Goal: Information Seeking & Learning: Compare options

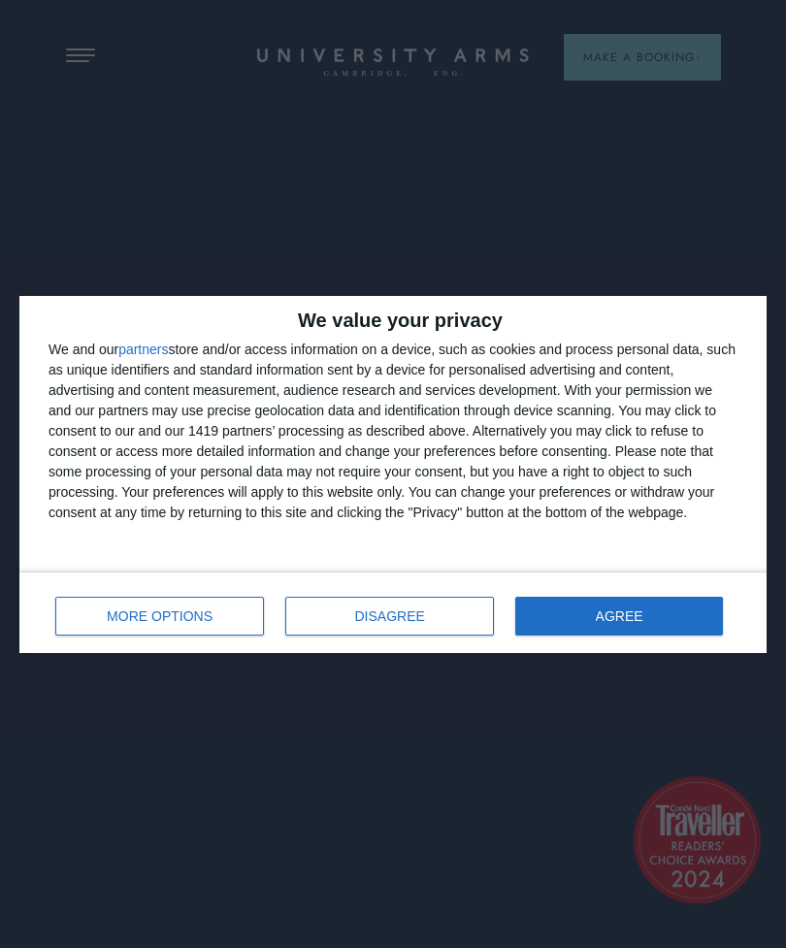
click at [599, 623] on button "AGREE" at bounding box center [619, 616] width 208 height 39
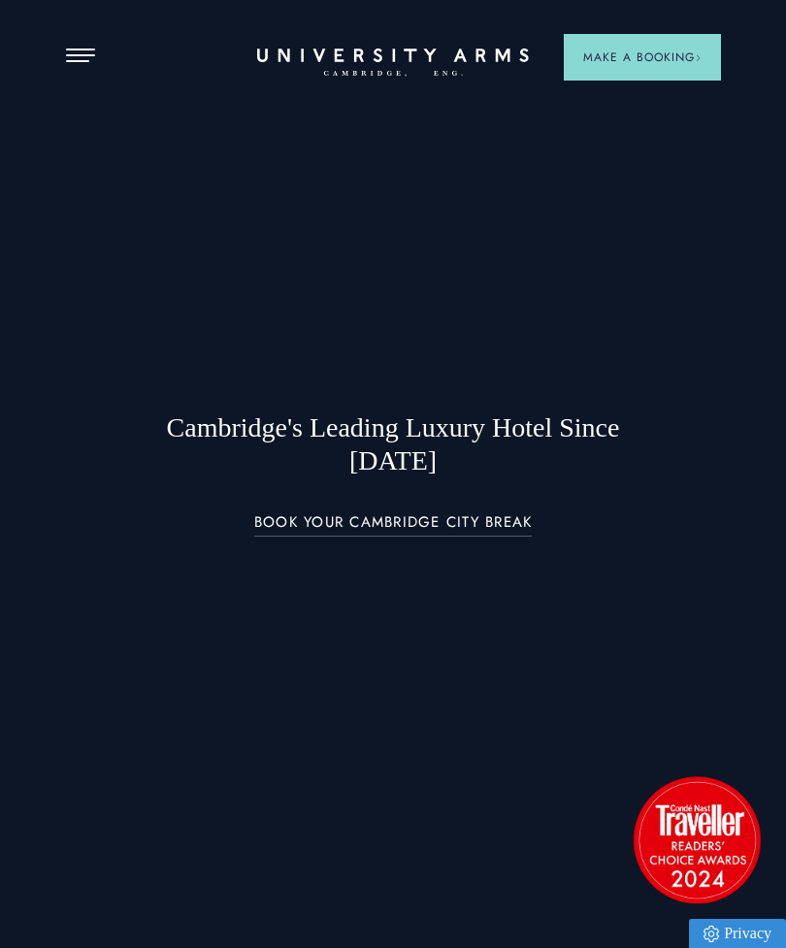
click at [80, 61] on span "Open Menu" at bounding box center [73, 61] width 15 height 2
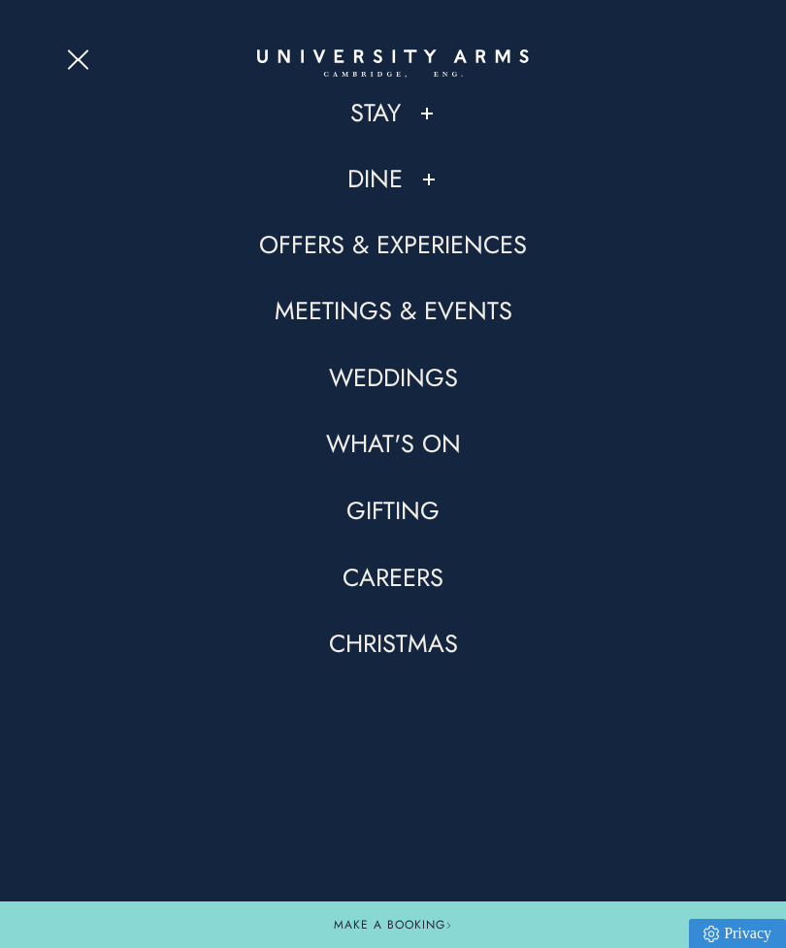
click at [429, 110] on button at bounding box center [426, 113] width 19 height 19
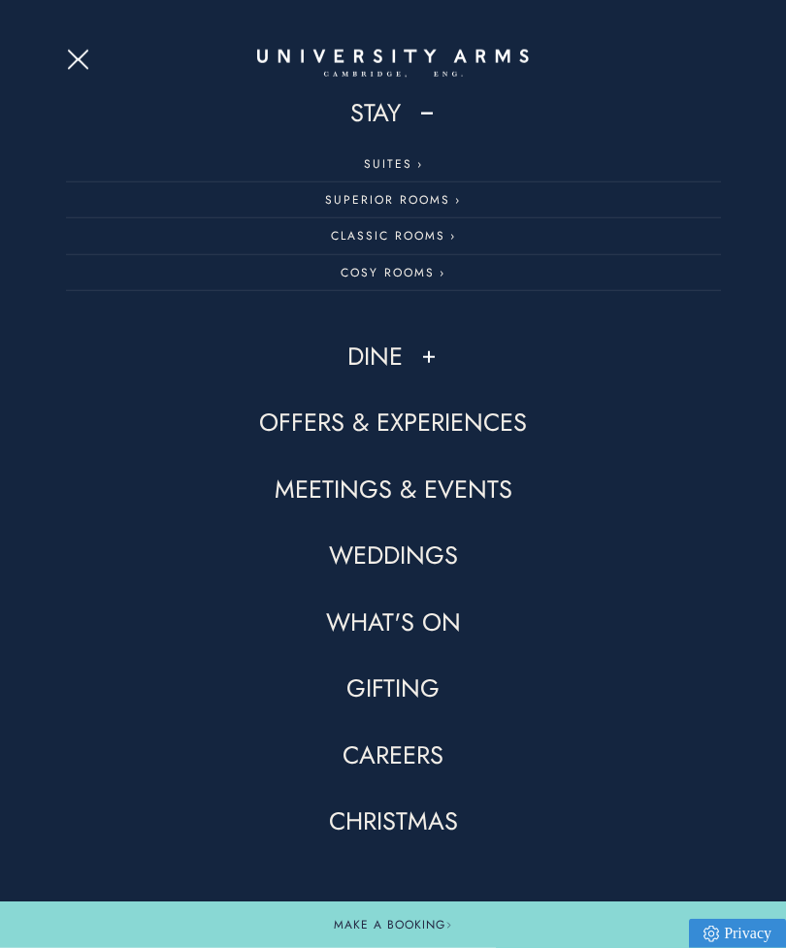
scroll to position [31, 0]
click at [86, 62] on button "Open Menu" at bounding box center [80, 57] width 29 height 16
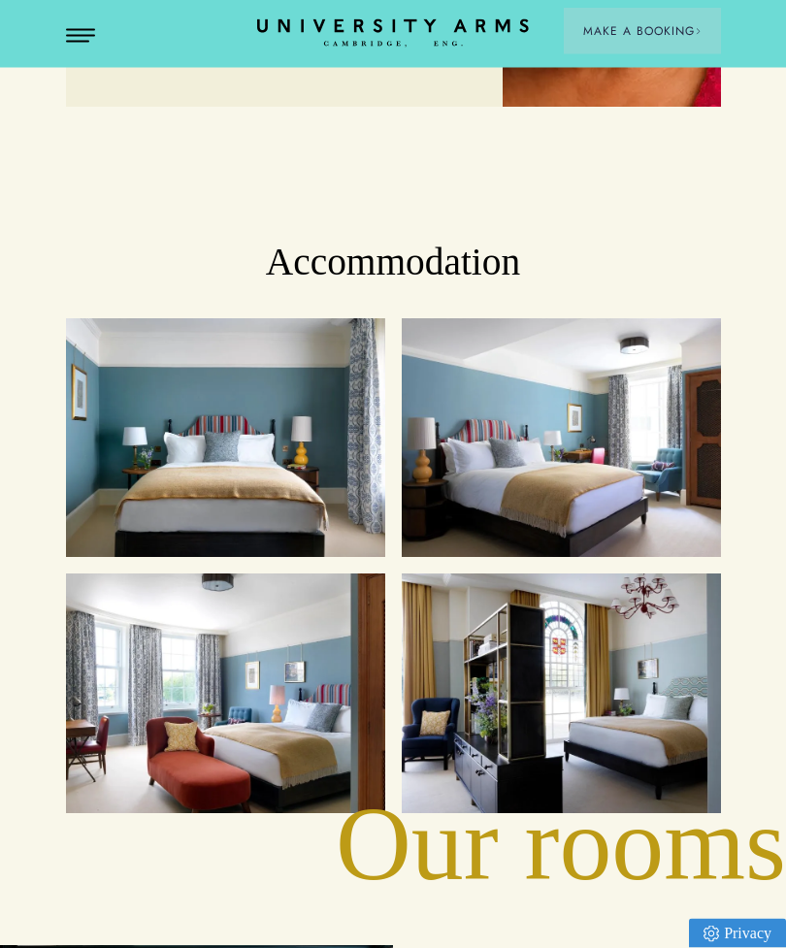
scroll to position [2072, 0]
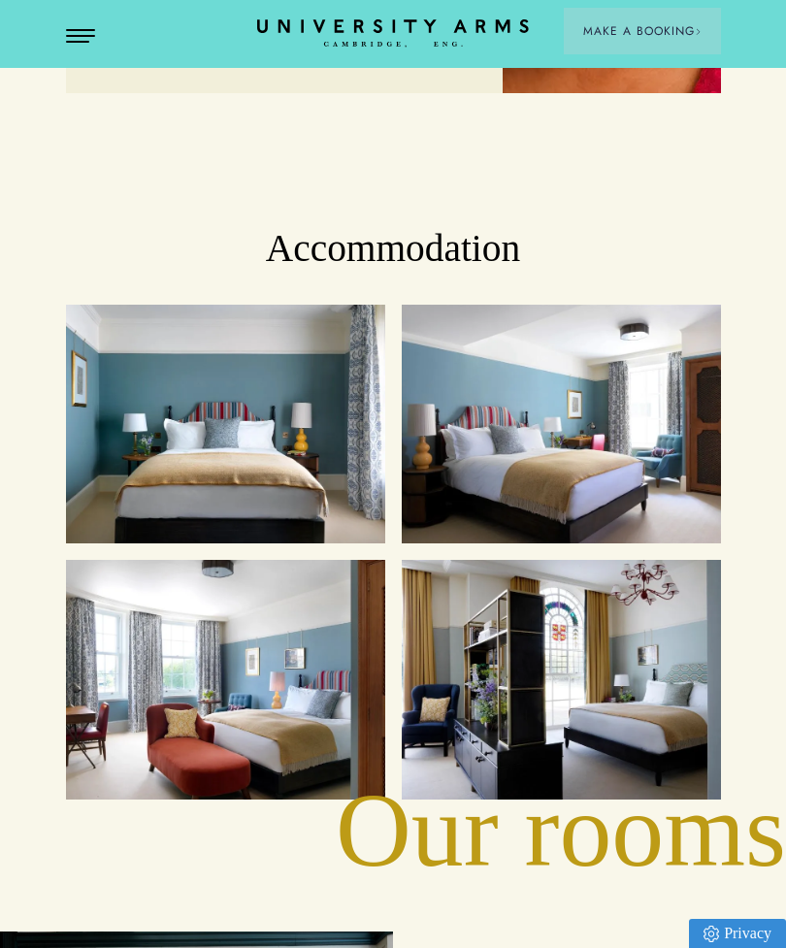
click at [283, 455] on div "Cosy Rooms" at bounding box center [226, 424] width 286 height 206
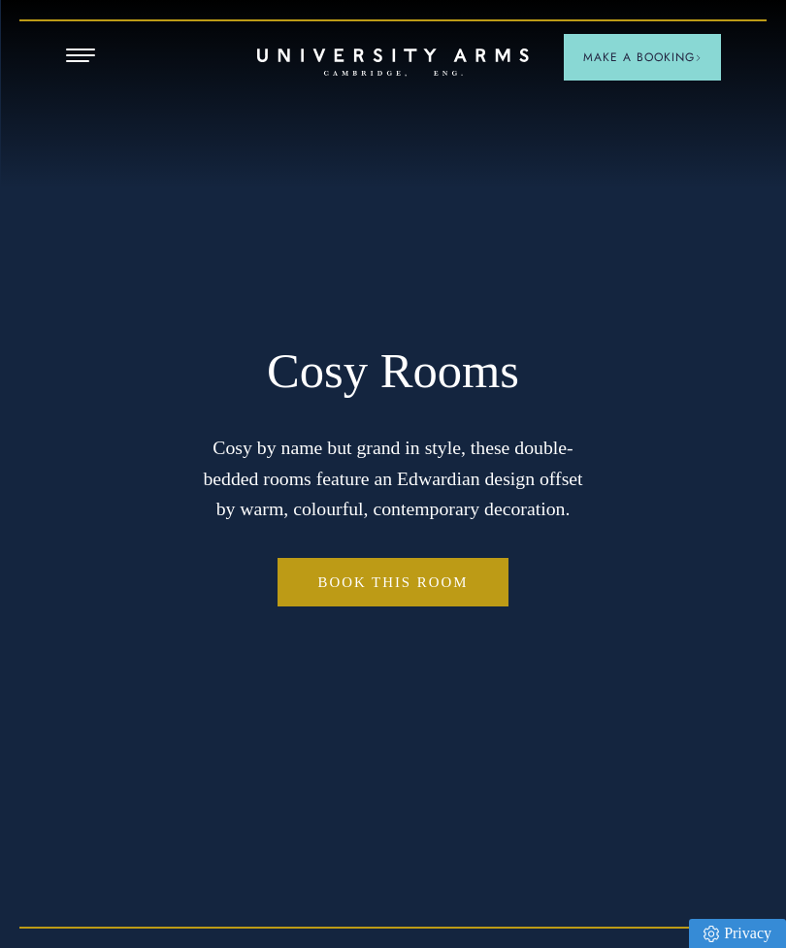
scroll to position [62, 0]
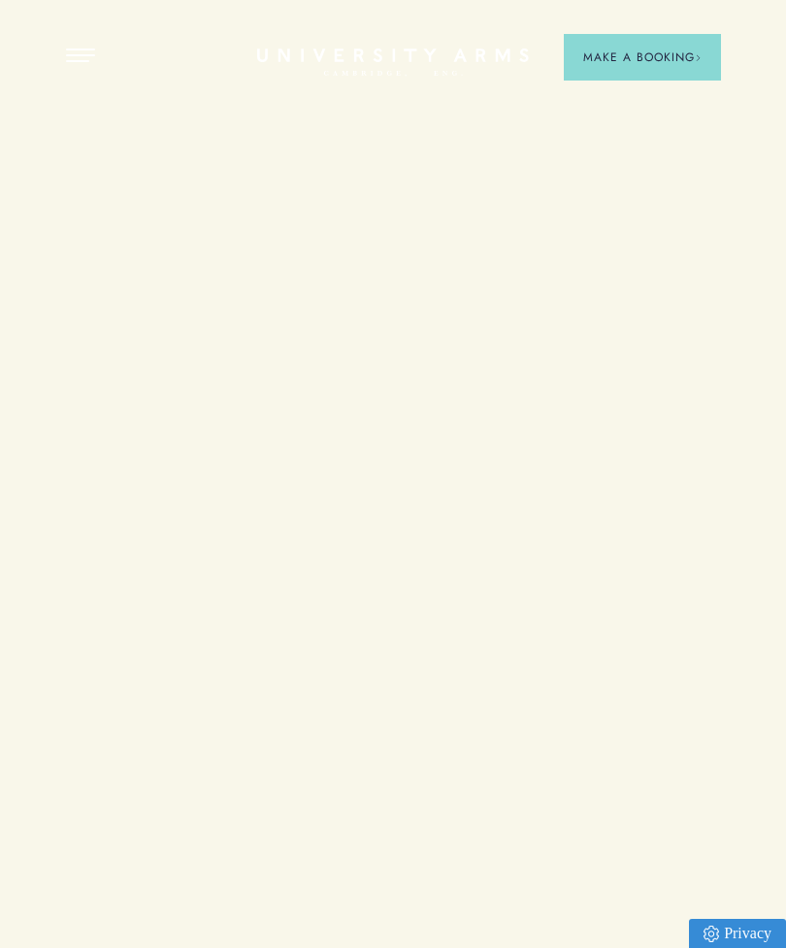
scroll to position [2072, 0]
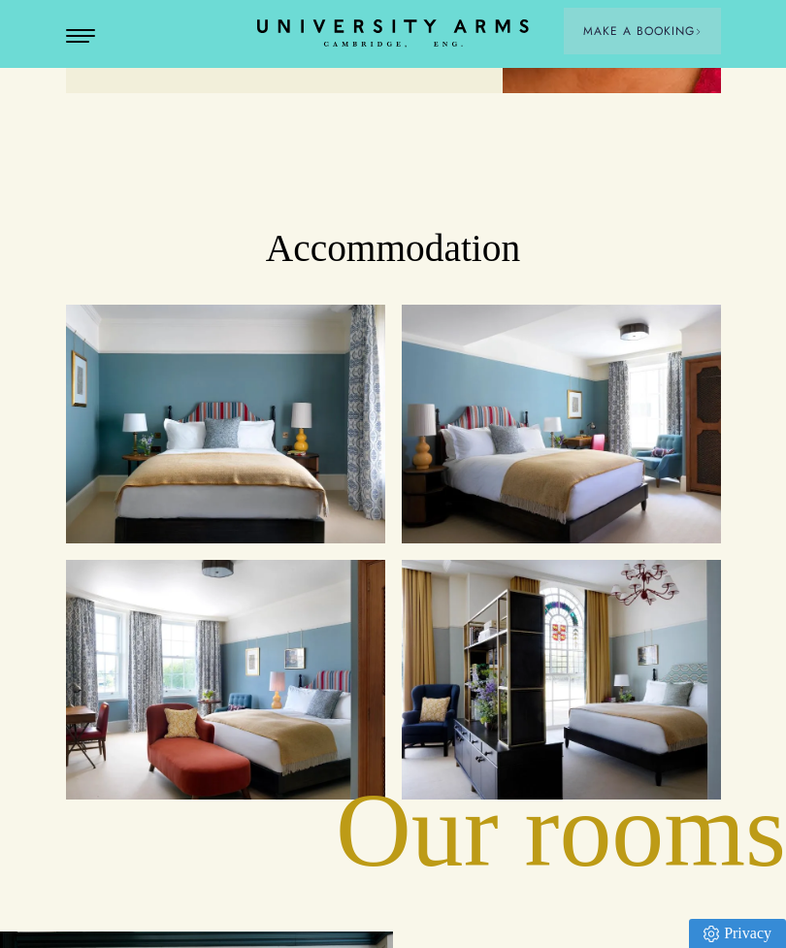
click at [615, 448] on div "Classic Rooms" at bounding box center [561, 424] width 286 height 206
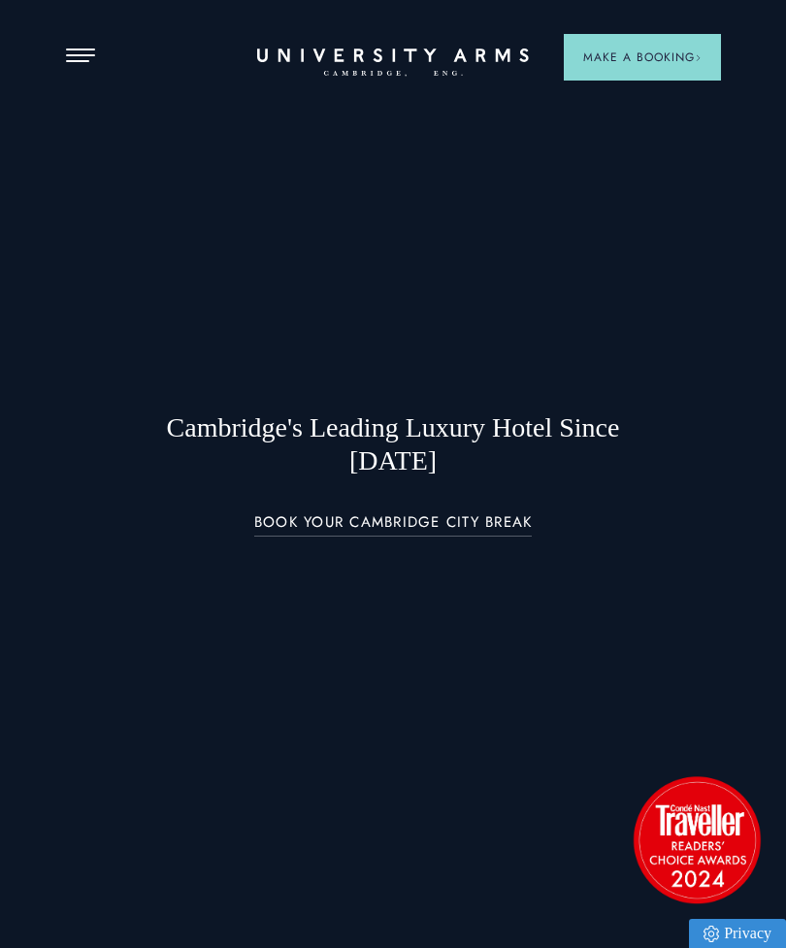
scroll to position [2072, 0]
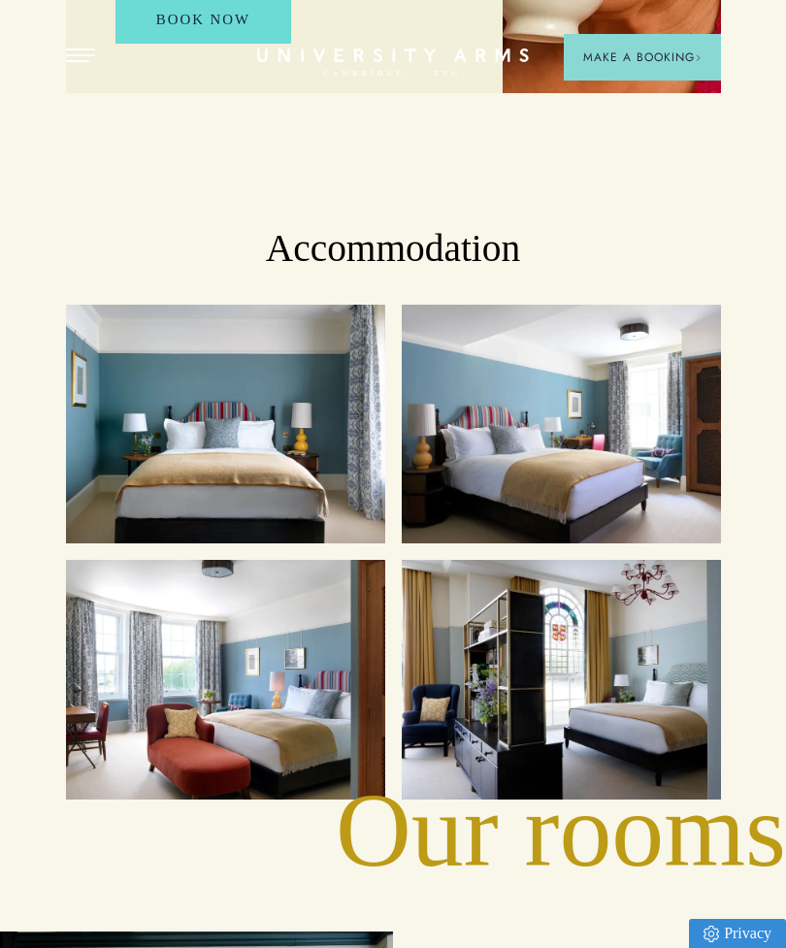
click at [234, 683] on div "Superior Rooms" at bounding box center [226, 680] width 286 height 206
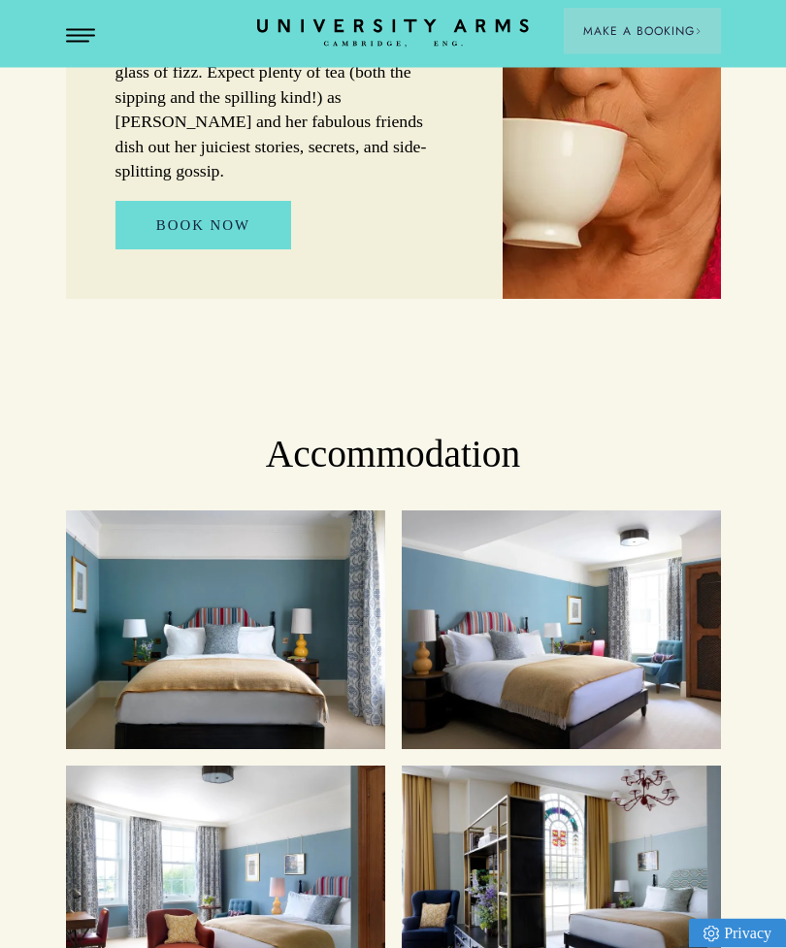
scroll to position [1865, 0]
